Goal: Information Seeking & Learning: Learn about a topic

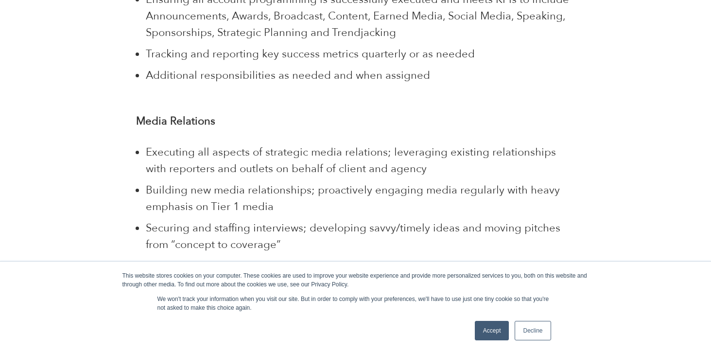
scroll to position [1044, 0]
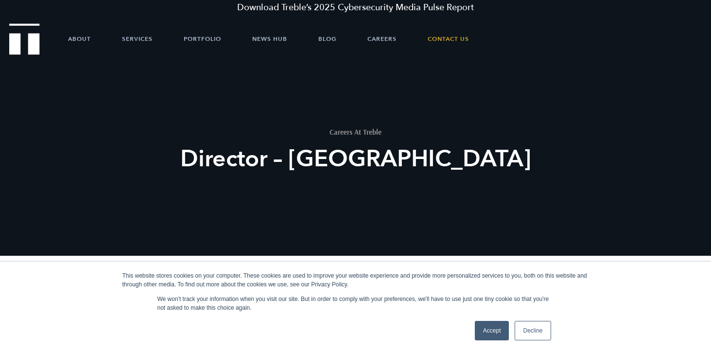
click at [530, 330] on link "Decline" at bounding box center [533, 330] width 36 height 19
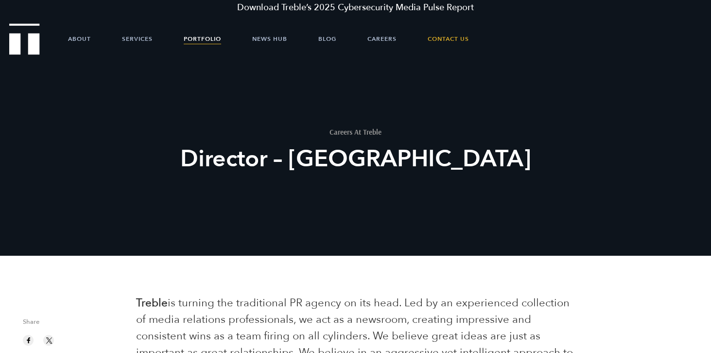
click at [195, 41] on link "Portfolio" at bounding box center [202, 38] width 37 height 29
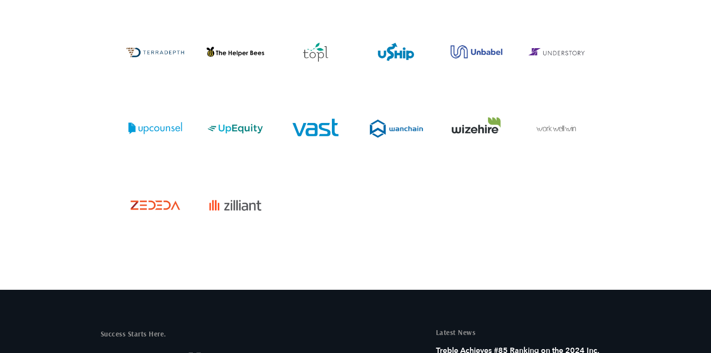
scroll to position [3517, 0]
